Goal: Check status: Check status

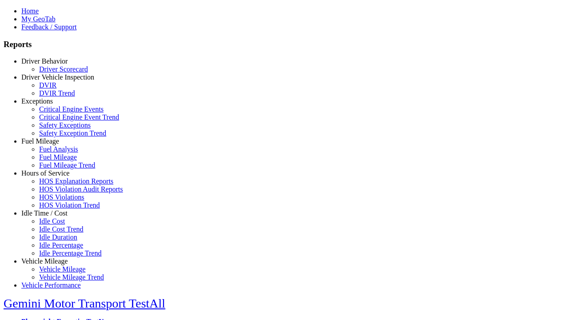
click at [51, 105] on link "Exceptions" at bounding box center [37, 101] width 32 height 8
click at [58, 137] on link "Safety Exception Trend" at bounding box center [72, 133] width 67 height 8
select select
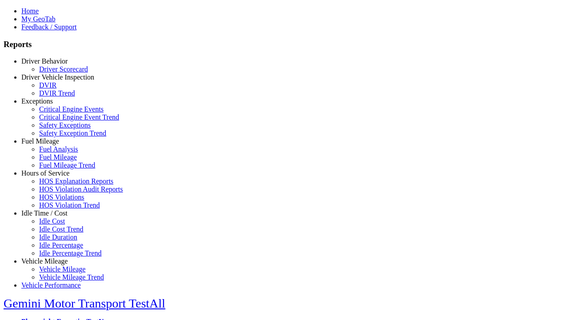
select select
